Goal: Task Accomplishment & Management: Manage account settings

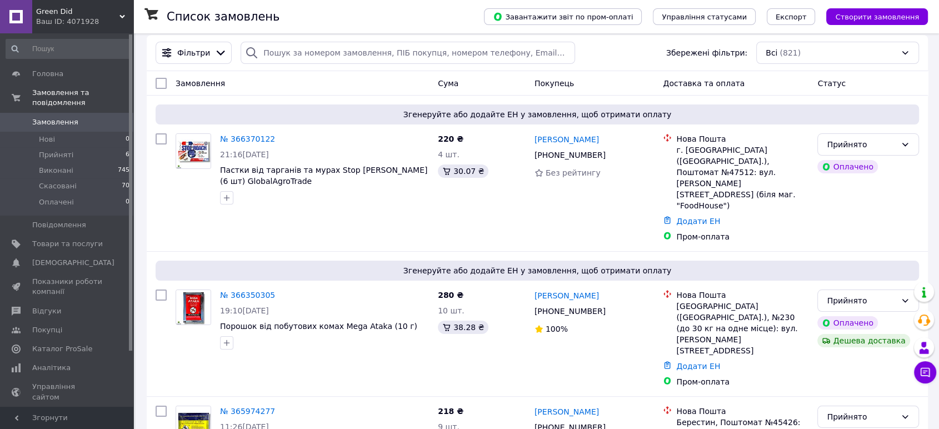
scroll to position [41, 0]
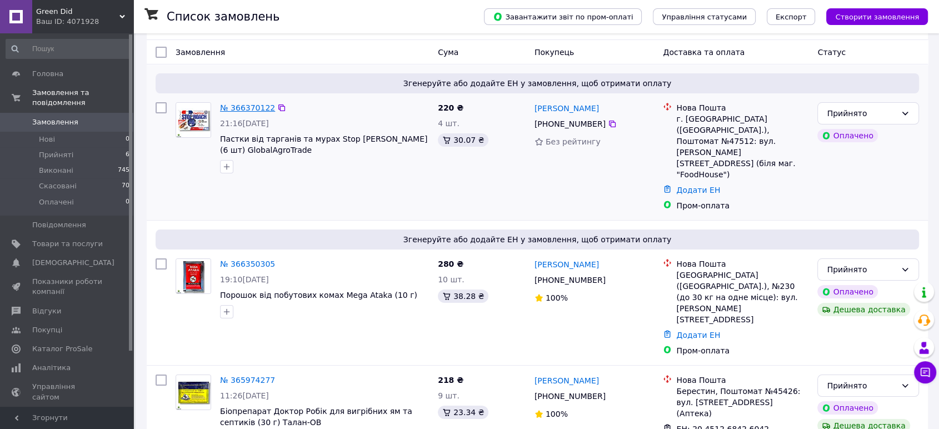
click at [240, 103] on link "№ 366370122" at bounding box center [247, 107] width 55 height 9
click at [240, 260] on link "№ 366350305" at bounding box center [247, 264] width 55 height 9
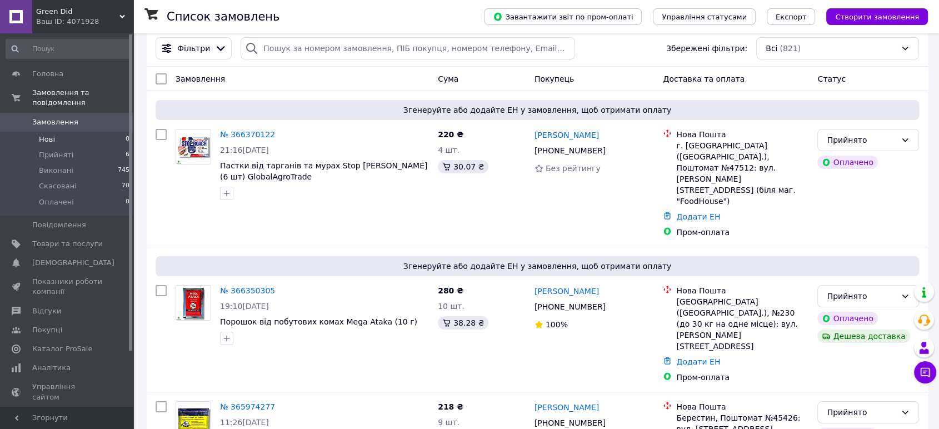
scroll to position [0, 0]
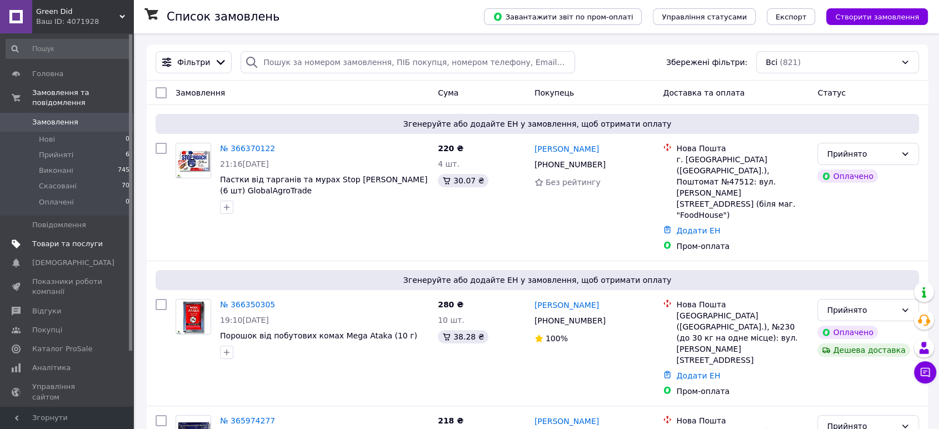
click at [58, 239] on span "Товари та послуги" at bounding box center [67, 244] width 71 height 10
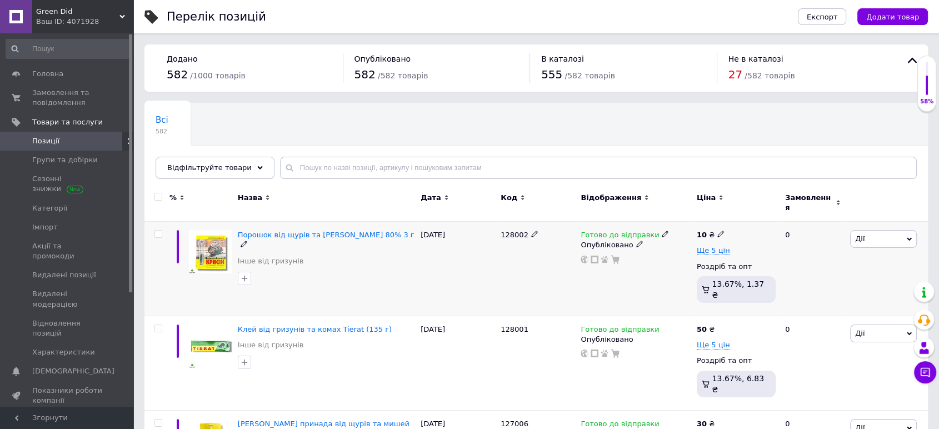
click at [227, 243] on img at bounding box center [210, 251] width 43 height 43
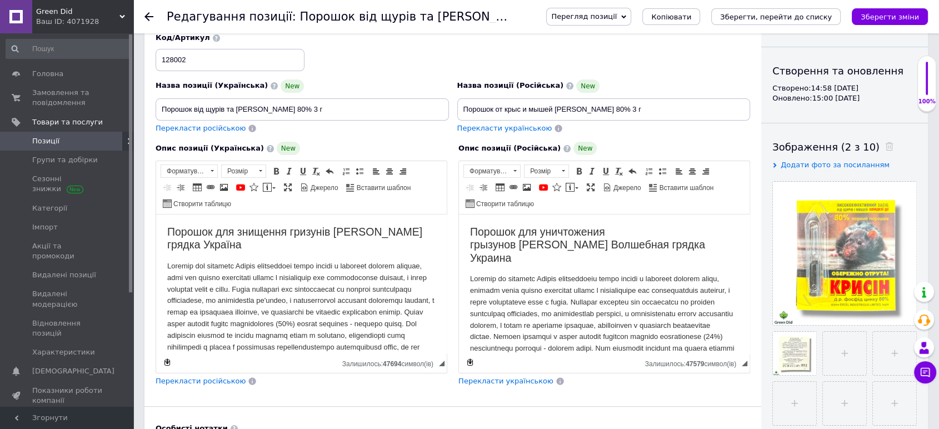
scroll to position [165, 0]
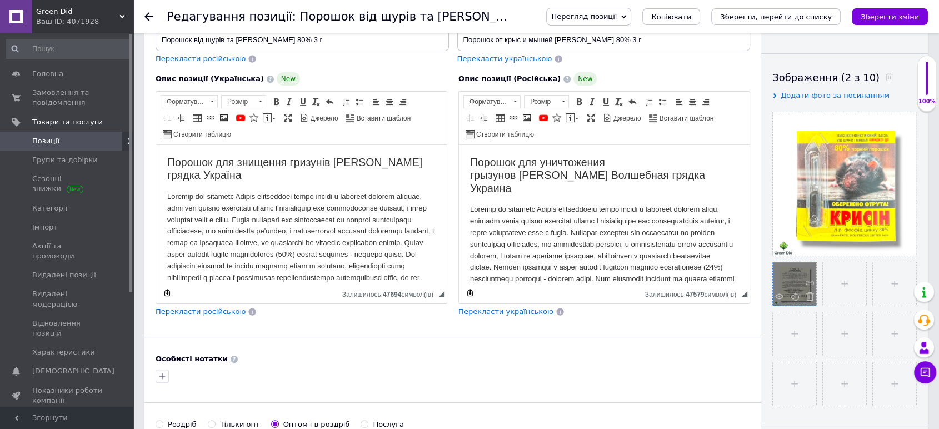
click at [802, 279] on div at bounding box center [794, 283] width 43 height 43
click at [794, 278] on div at bounding box center [794, 283] width 43 height 43
click at [776, 296] on use at bounding box center [779, 296] width 8 height 6
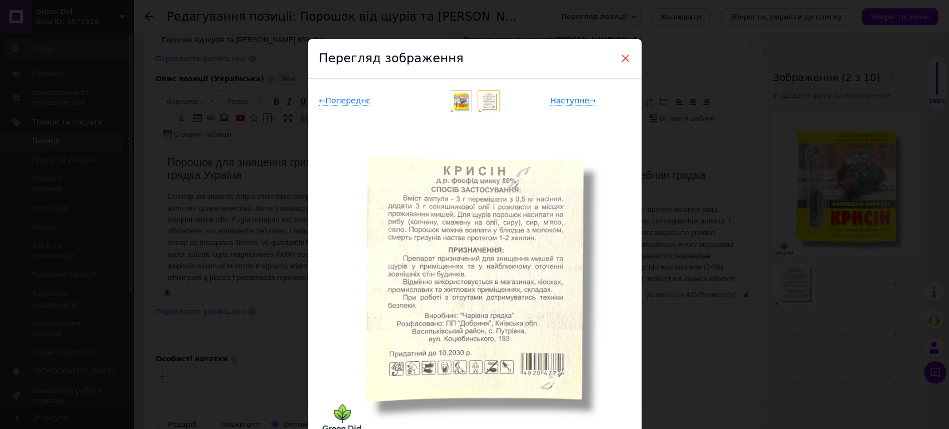
click at [623, 59] on span "×" at bounding box center [625, 58] width 10 height 19
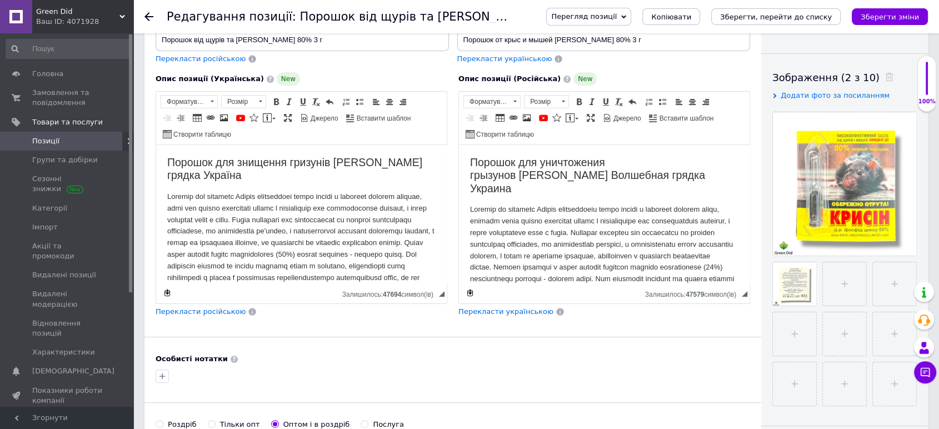
scroll to position [123, 0]
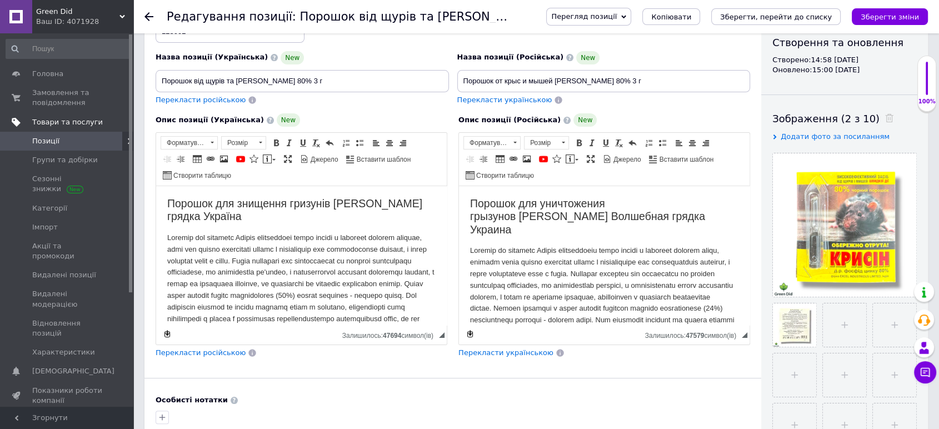
click at [40, 122] on span "Товари та послуги" at bounding box center [67, 122] width 71 height 10
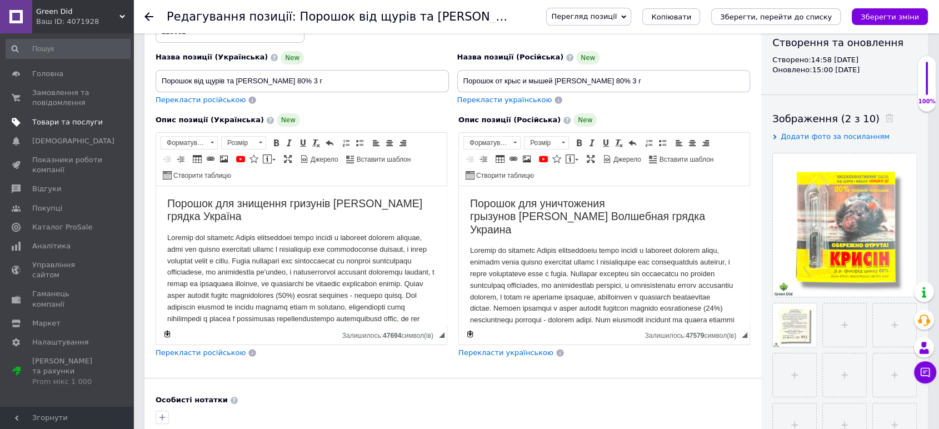
click at [51, 123] on span "Товари та послуги" at bounding box center [67, 122] width 71 height 10
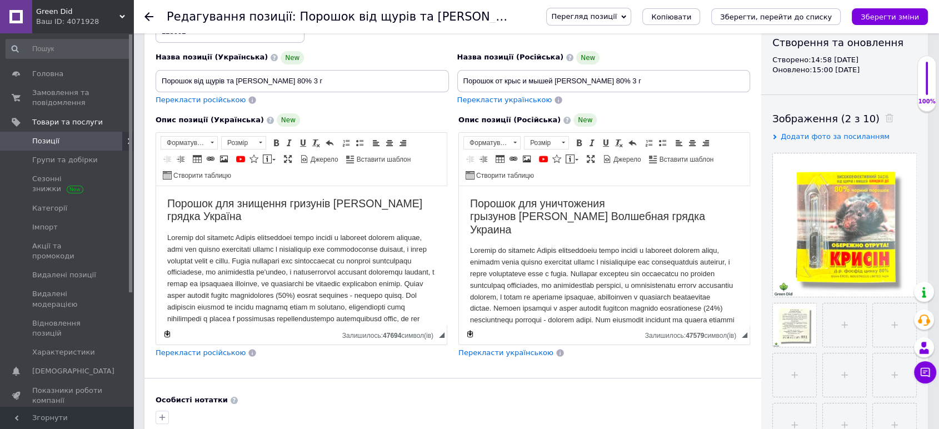
click at [57, 142] on span "Позиції" at bounding box center [67, 141] width 71 height 10
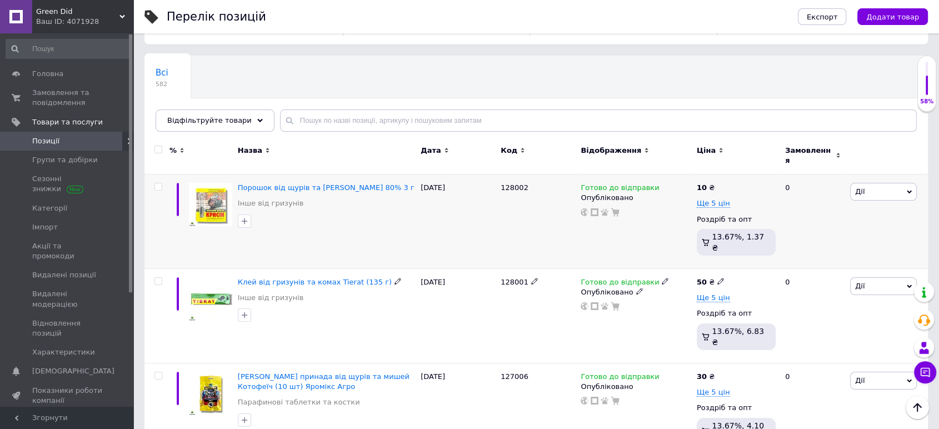
scroll to position [41, 0]
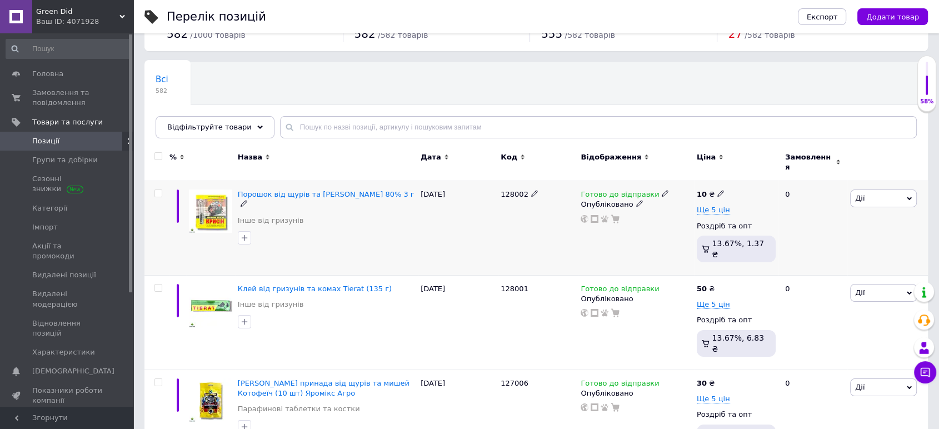
click at [860, 190] on span "Дії" at bounding box center [883, 199] width 67 height 18
click at [847, 245] on li "Копіювати" at bounding box center [842, 251] width 147 height 16
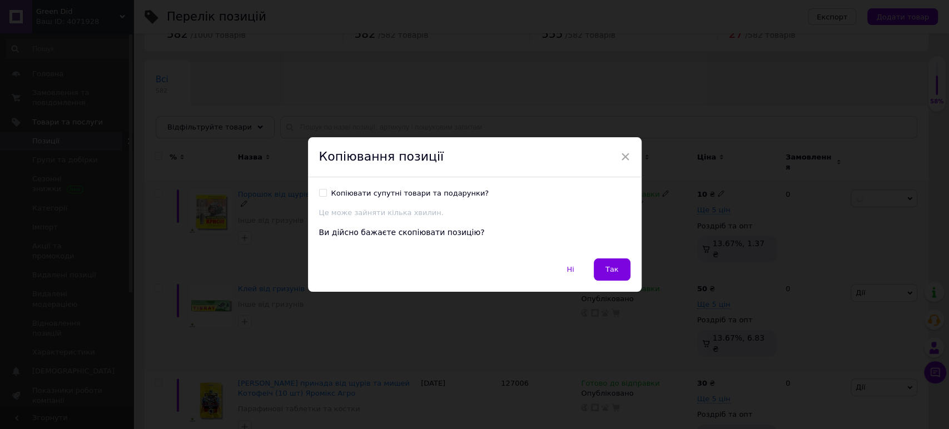
click at [611, 266] on span "Так" at bounding box center [611, 269] width 13 height 8
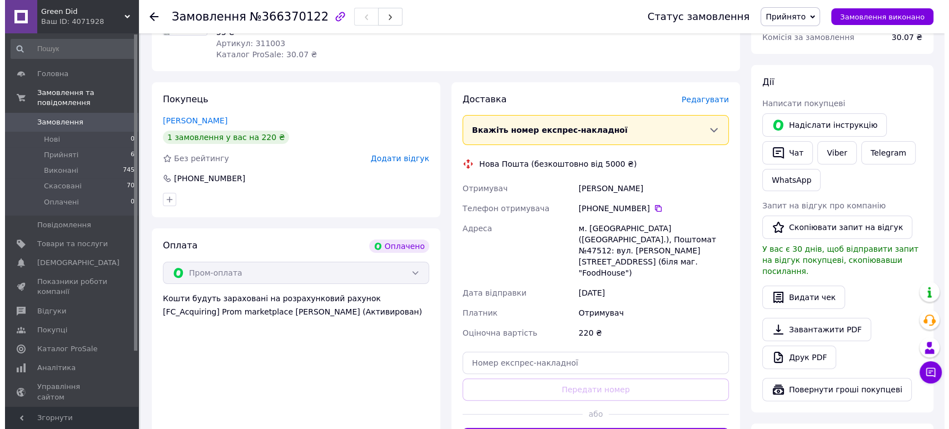
scroll to position [82, 0]
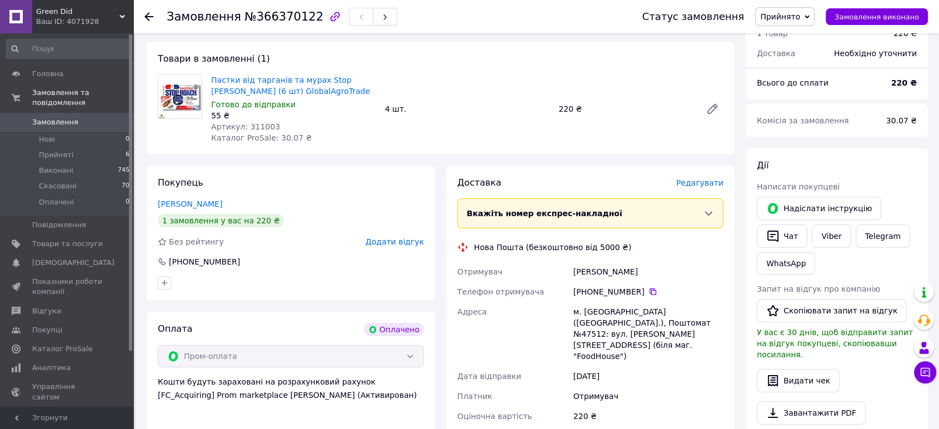
click at [714, 183] on span "Редагувати" at bounding box center [699, 182] width 47 height 9
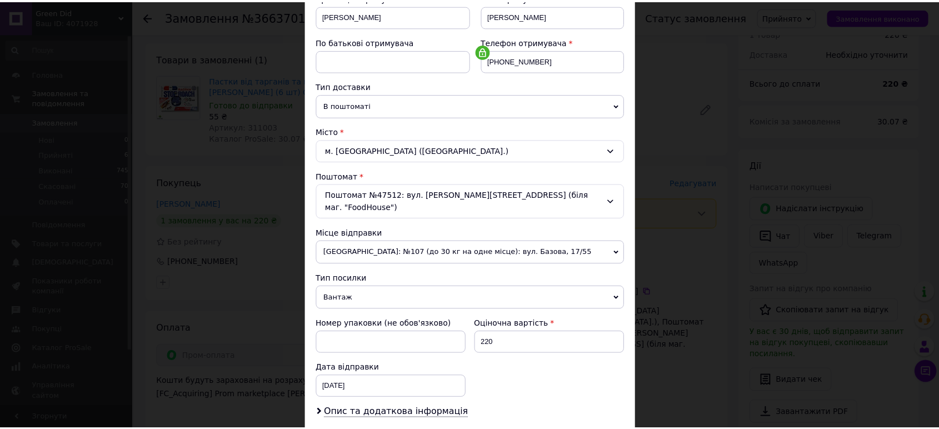
scroll to position [288, 0]
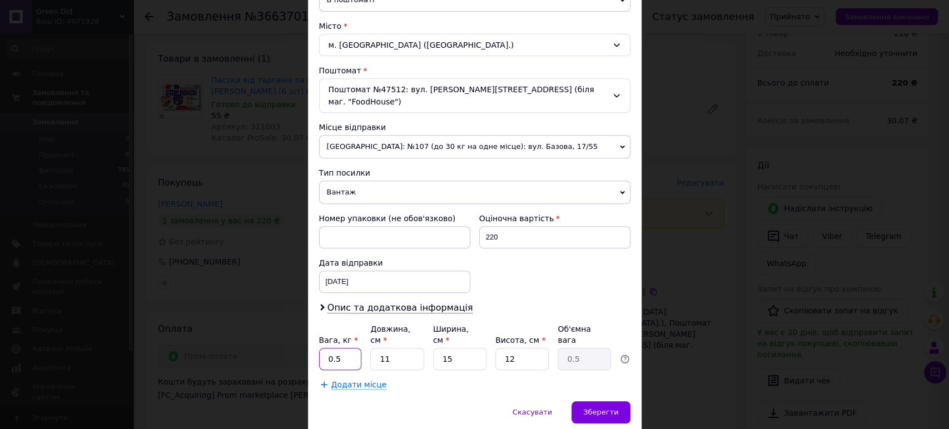
drag, startPoint x: 341, startPoint y: 332, endPoint x: 322, endPoint y: 332, distance: 18.3
click at [322, 348] on input "0.5" at bounding box center [340, 359] width 43 height 22
type input "1"
drag, startPoint x: 386, startPoint y: 339, endPoint x: 380, endPoint y: 344, distance: 7.9
click at [380, 348] on input "11" at bounding box center [396, 359] width 53 height 22
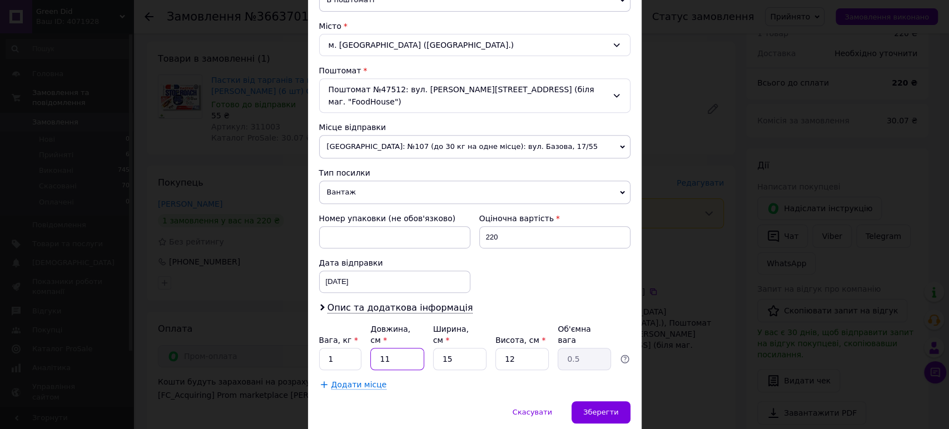
type input "2"
type input "0.1"
type input "20"
type input "0.9"
type input "2"
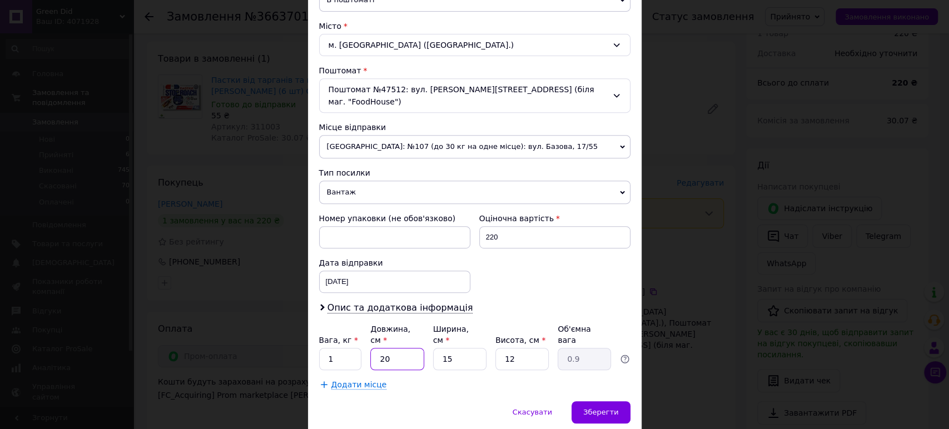
type input "0.1"
type input "22"
type input "0.99"
type input "22"
click at [451, 348] on input "15" at bounding box center [459, 359] width 53 height 22
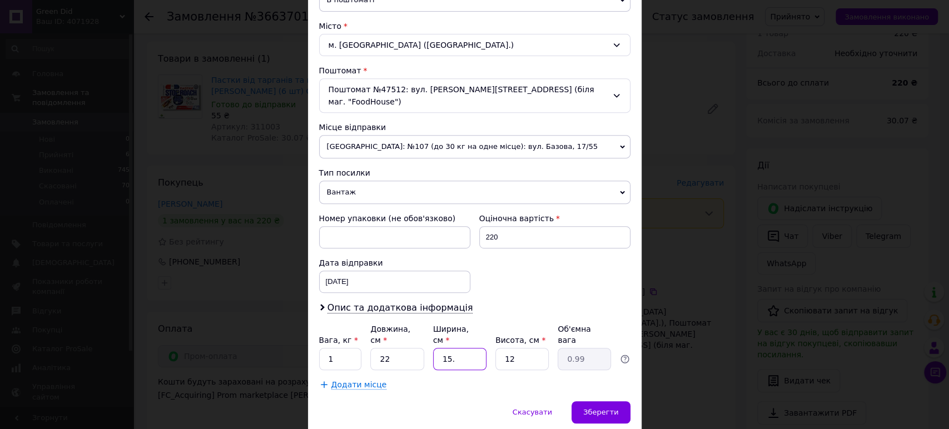
type input "15.5"
type input "1.02"
type input "15."
type input "0.99"
type input "15.1"
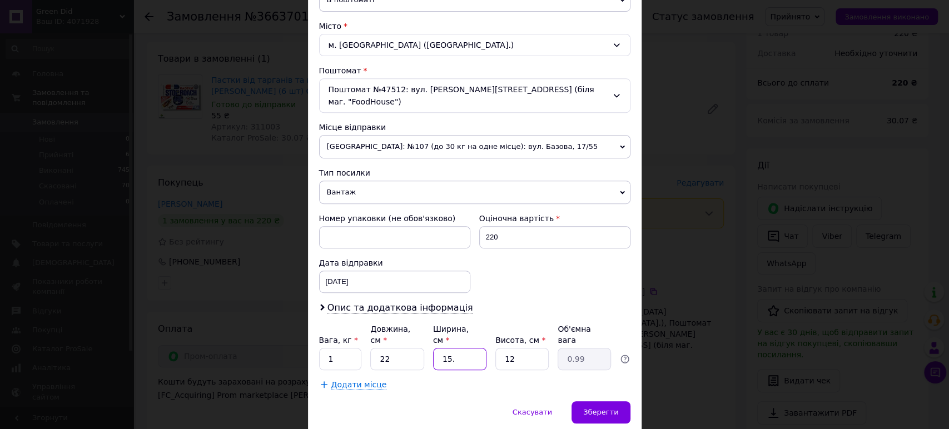
type input "1"
type input "15.1"
click at [615, 408] on span "Зберегти" at bounding box center [600, 412] width 35 height 8
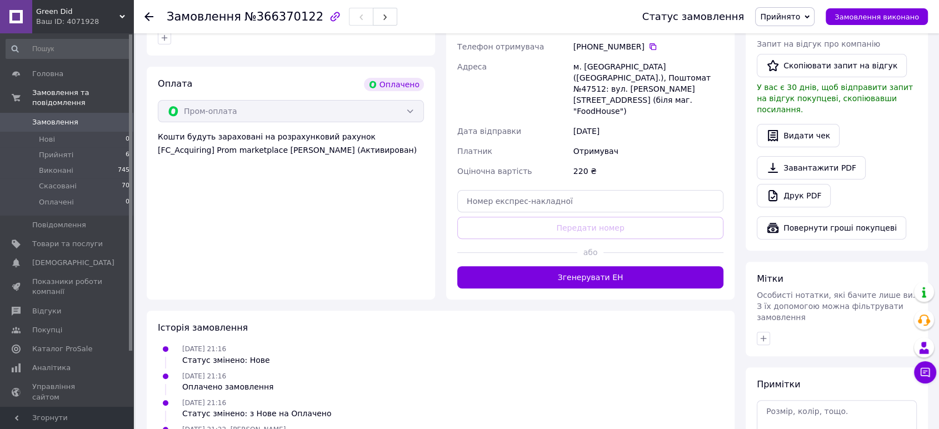
scroll to position [329, 0]
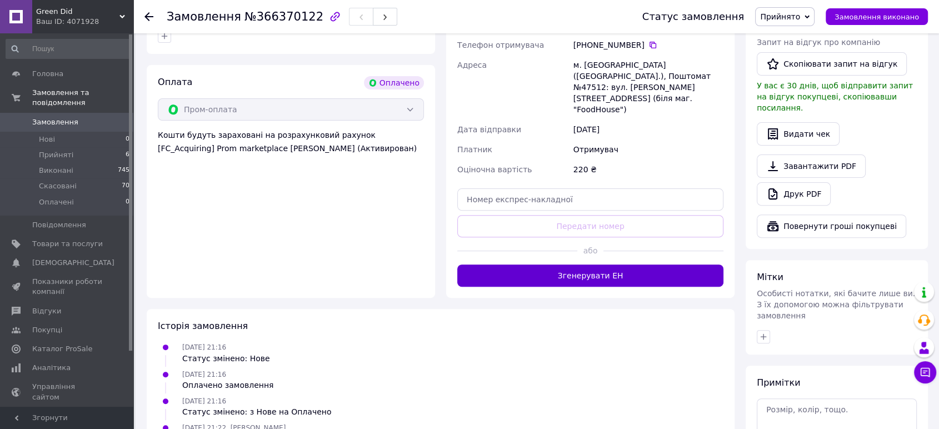
click at [579, 265] on button "Згенерувати ЕН" at bounding box center [590, 276] width 266 height 22
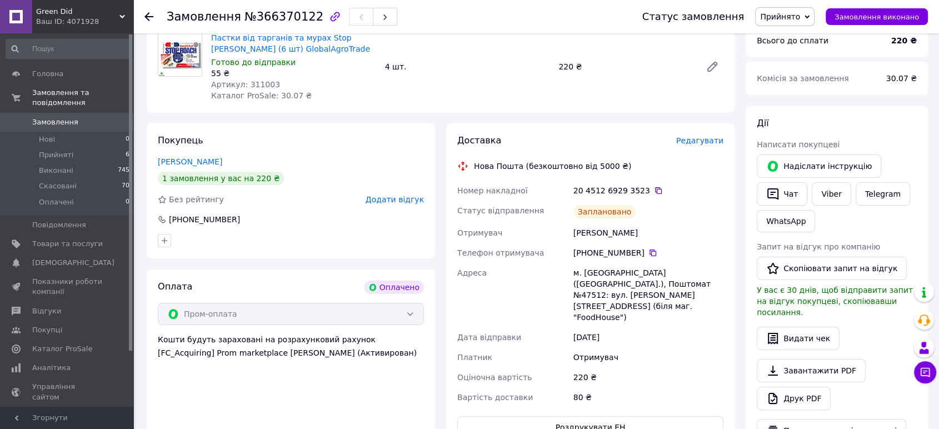
scroll to position [247, 0]
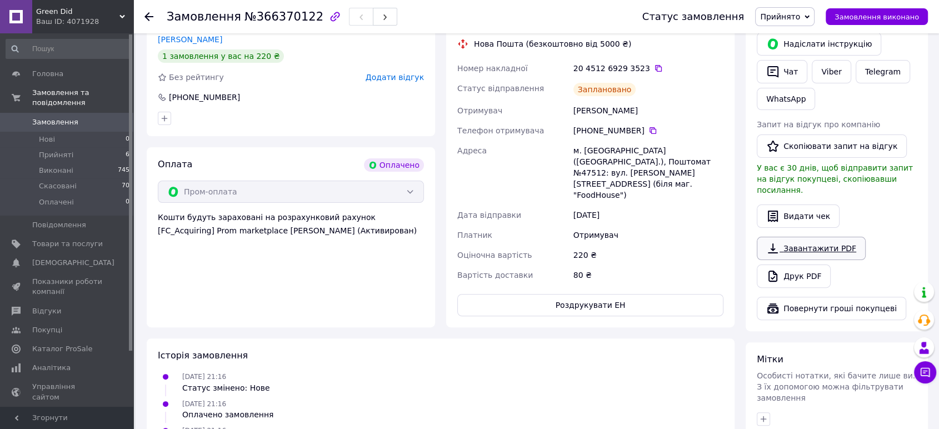
click at [796, 238] on link "Завантажити PDF" at bounding box center [811, 248] width 109 height 23
click at [597, 294] on button "Роздрукувати ЕН" at bounding box center [590, 305] width 266 height 22
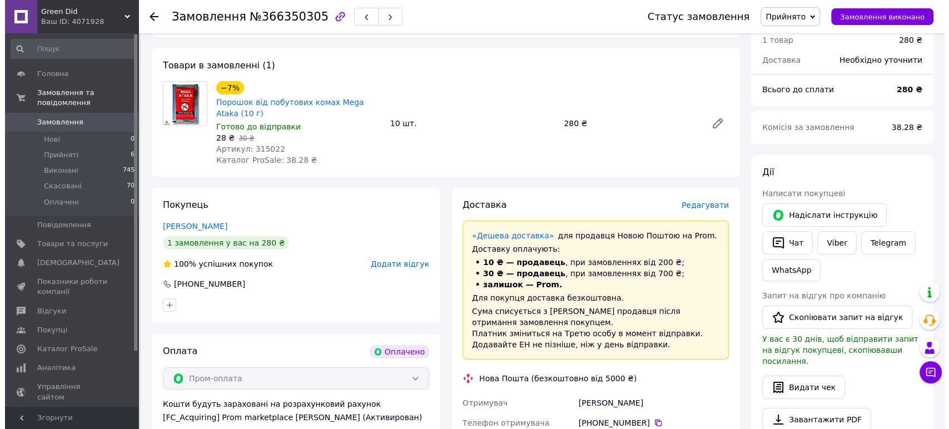
scroll to position [82, 0]
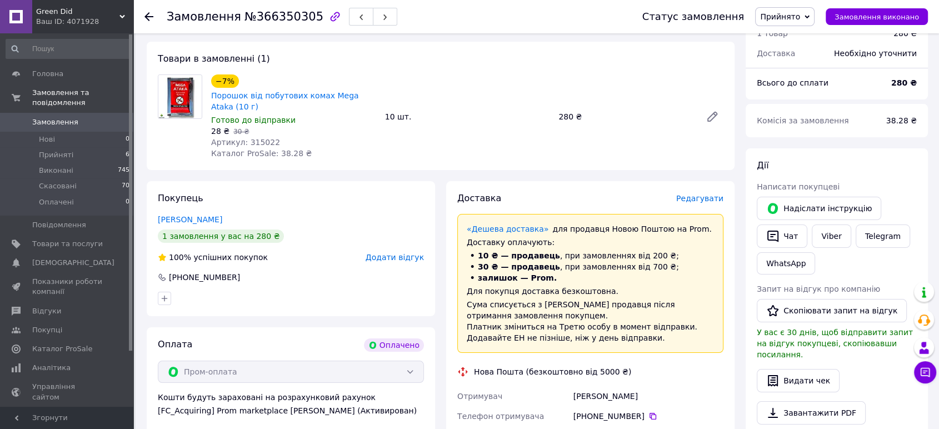
click at [701, 198] on span "Редагувати" at bounding box center [699, 198] width 47 height 9
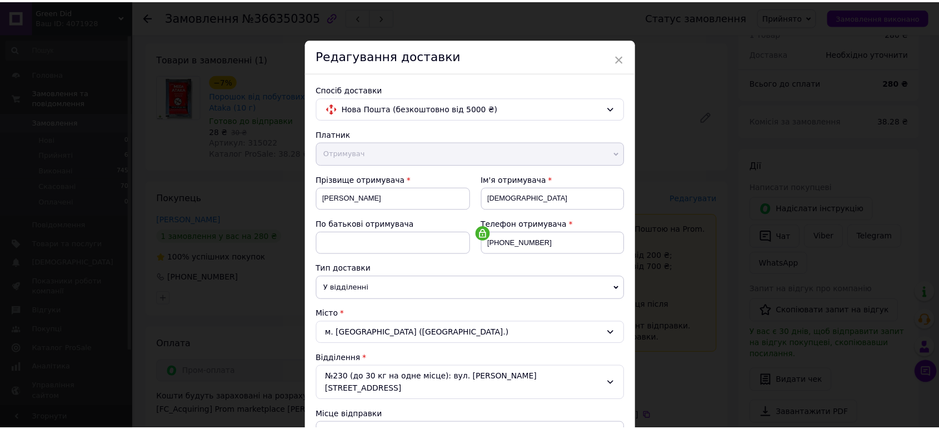
scroll to position [307, 0]
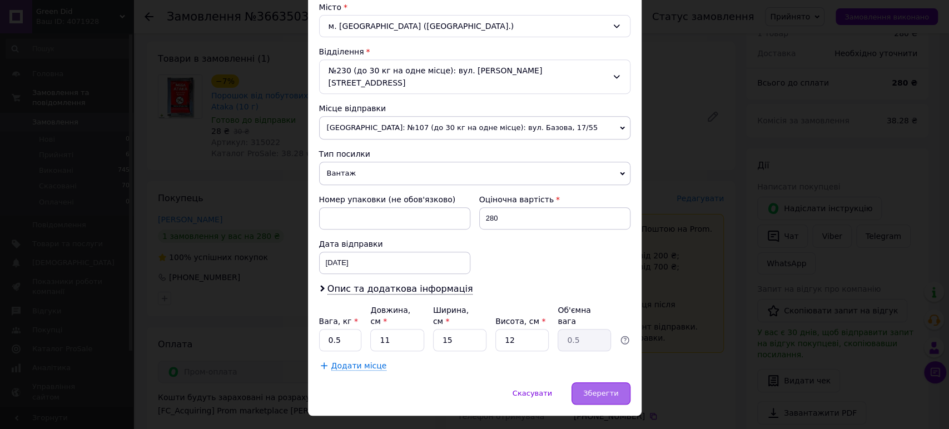
click at [588, 389] on span "Зберегти" at bounding box center [600, 393] width 35 height 8
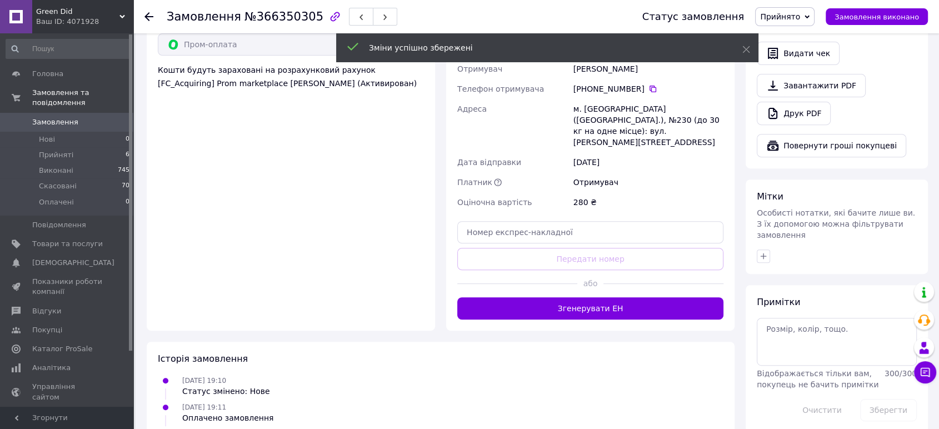
scroll to position [411, 0]
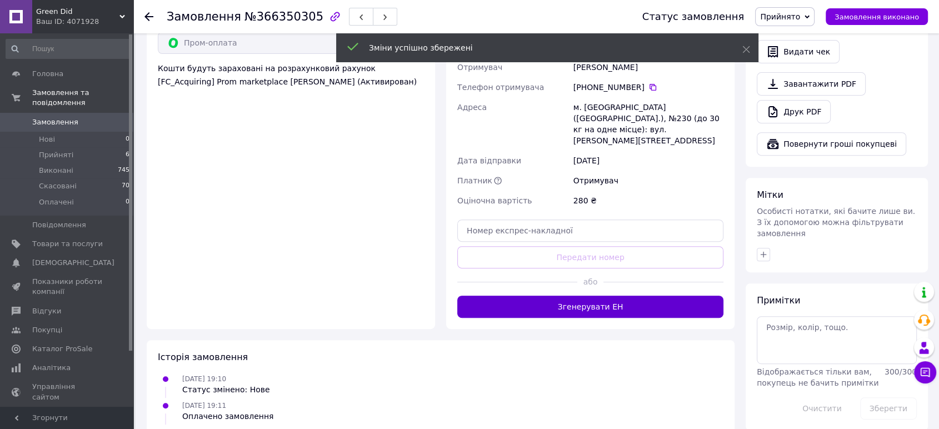
click at [657, 296] on button "Згенерувати ЕН" at bounding box center [590, 307] width 266 height 22
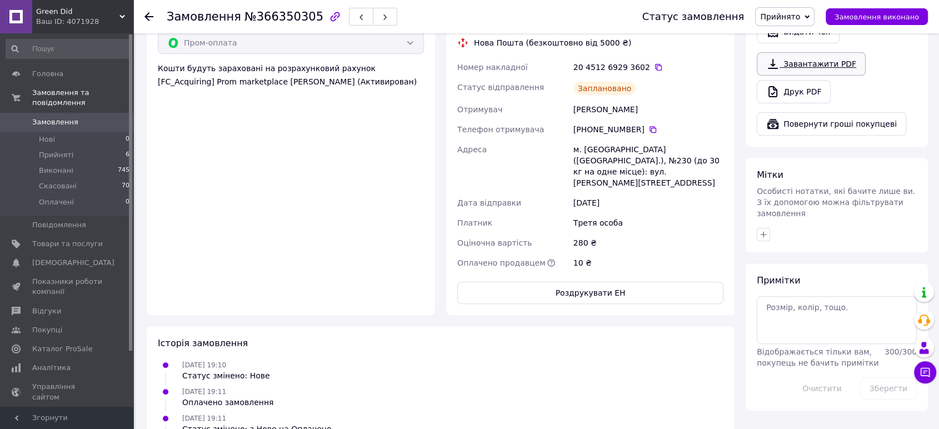
click at [802, 52] on link "Завантажити PDF" at bounding box center [811, 63] width 109 height 23
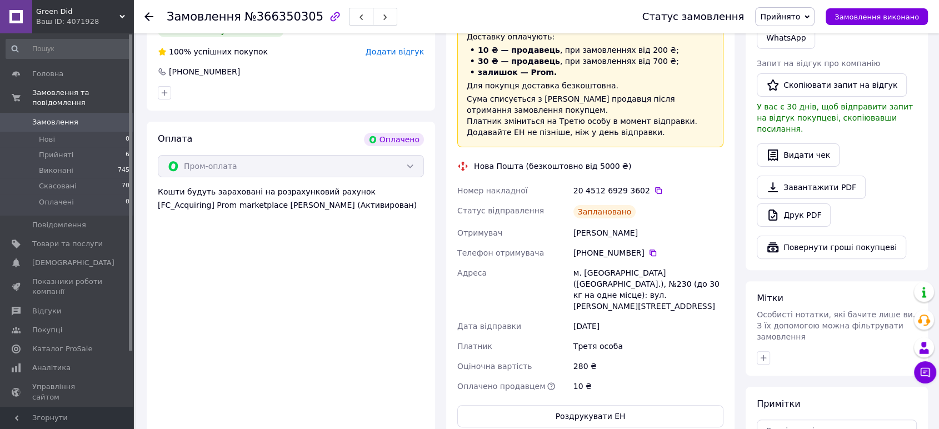
scroll to position [494, 0]
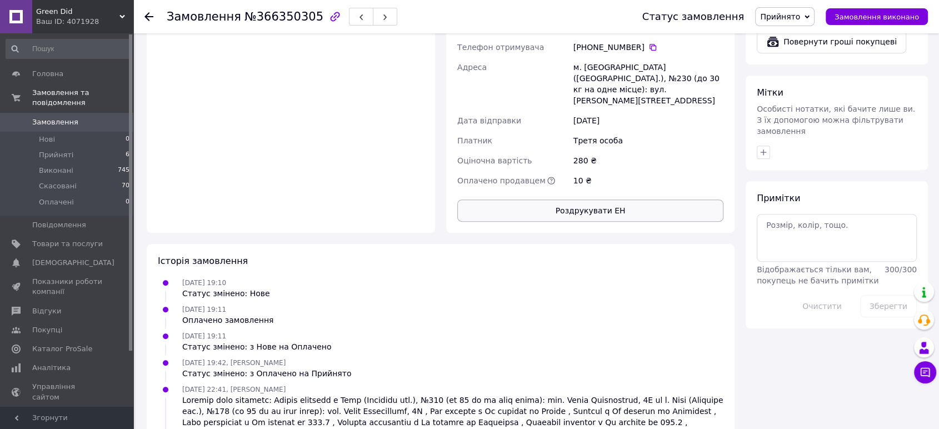
click at [598, 200] on button "Роздрукувати ЕН" at bounding box center [590, 211] width 266 height 22
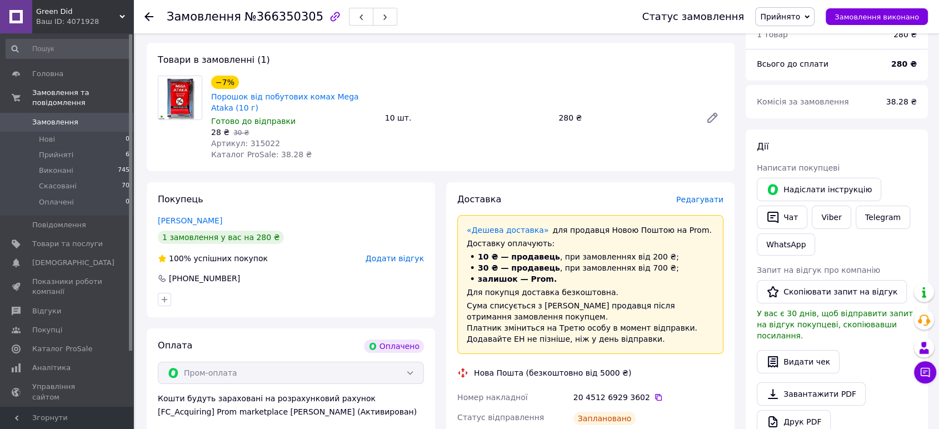
scroll to position [0, 0]
